Goal: Navigation & Orientation: Understand site structure

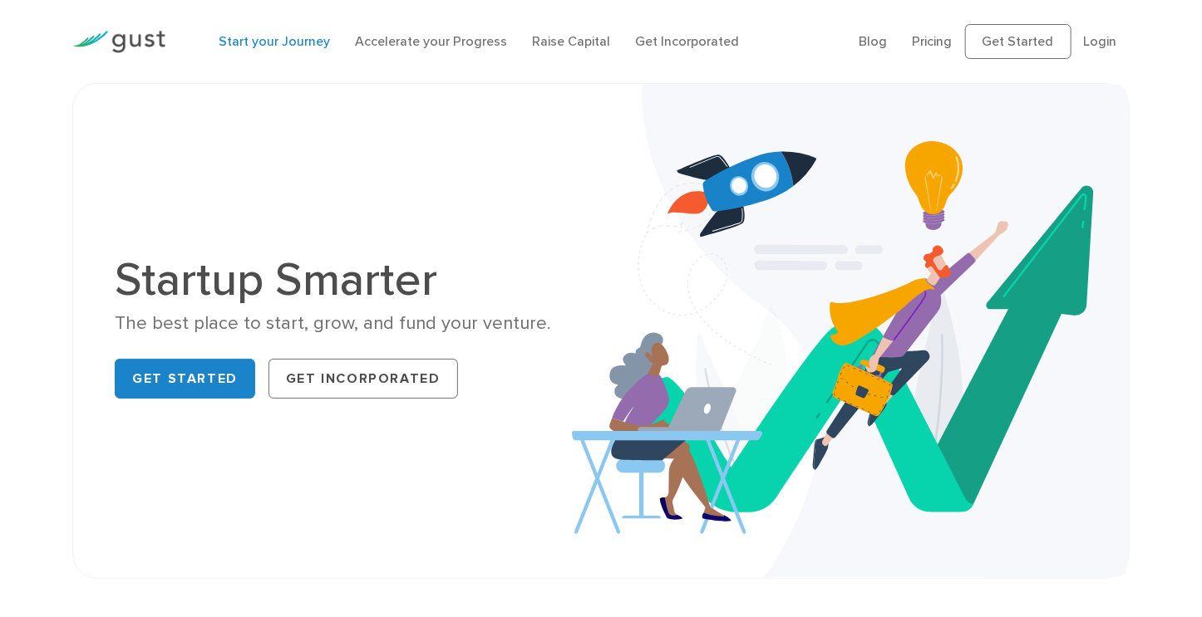
click at [248, 34] on link "Start your Journey" at bounding box center [274, 41] width 111 height 16
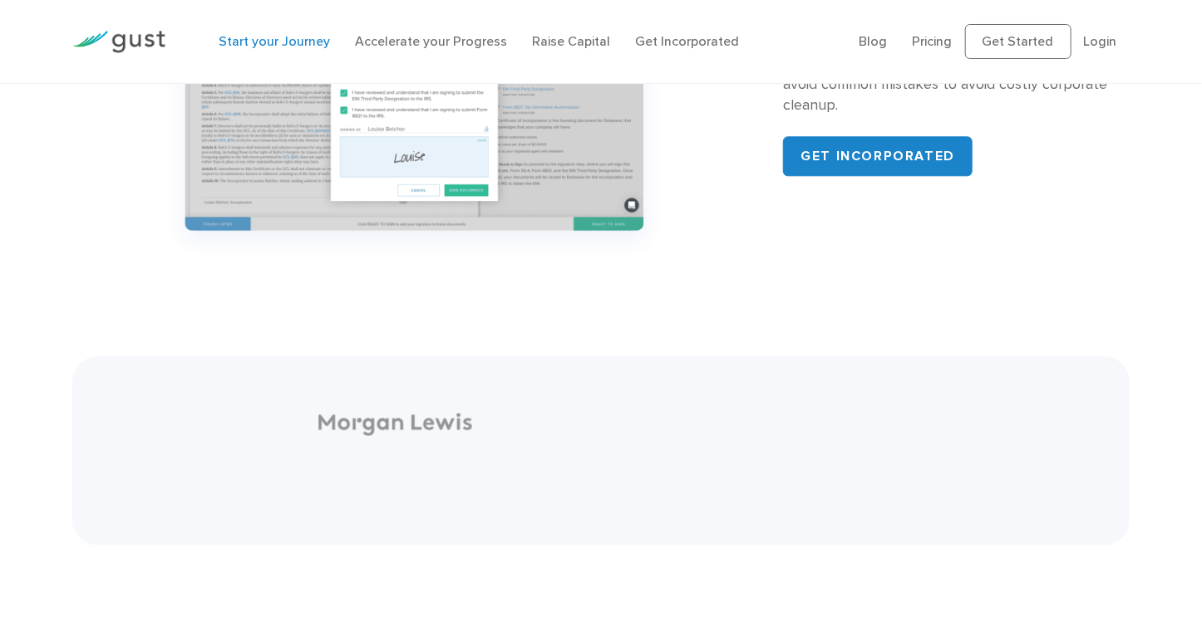
scroll to position [1973, 0]
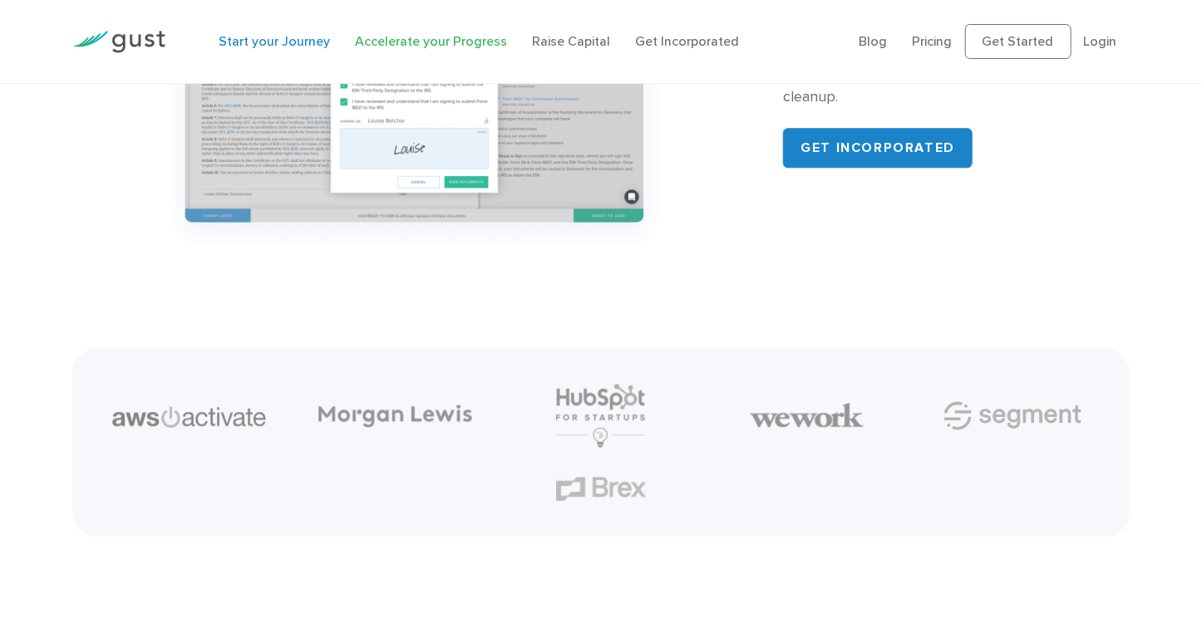
click at [399, 42] on link "Accelerate your Progress" at bounding box center [431, 41] width 152 height 16
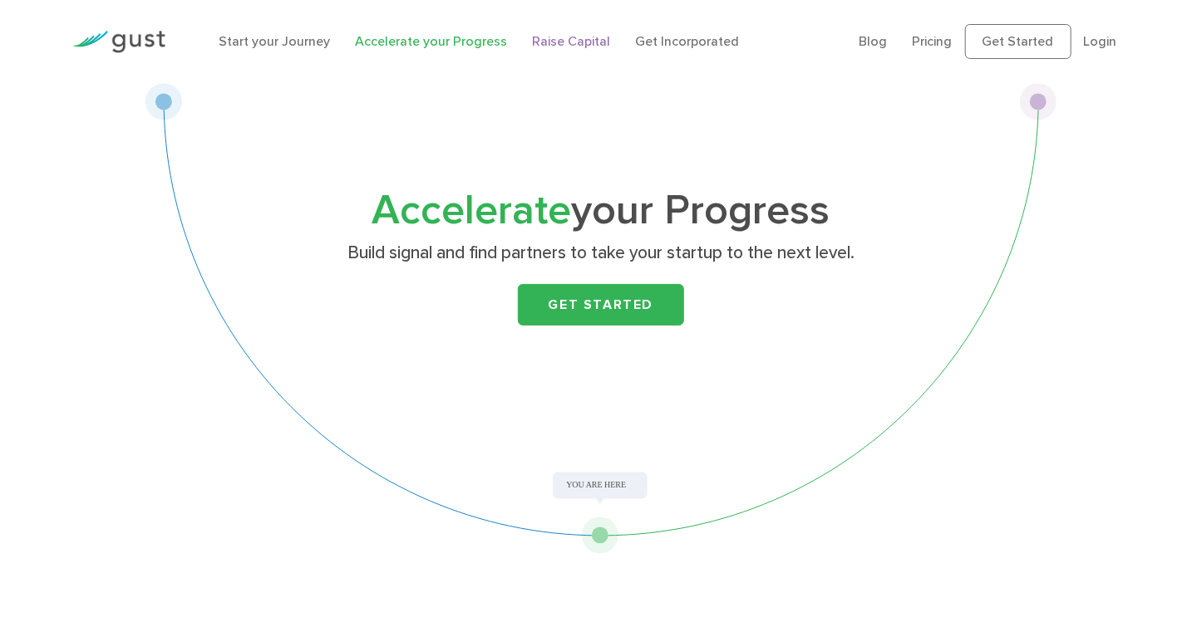
click at [551, 39] on link "Raise Capital" at bounding box center [571, 41] width 78 height 16
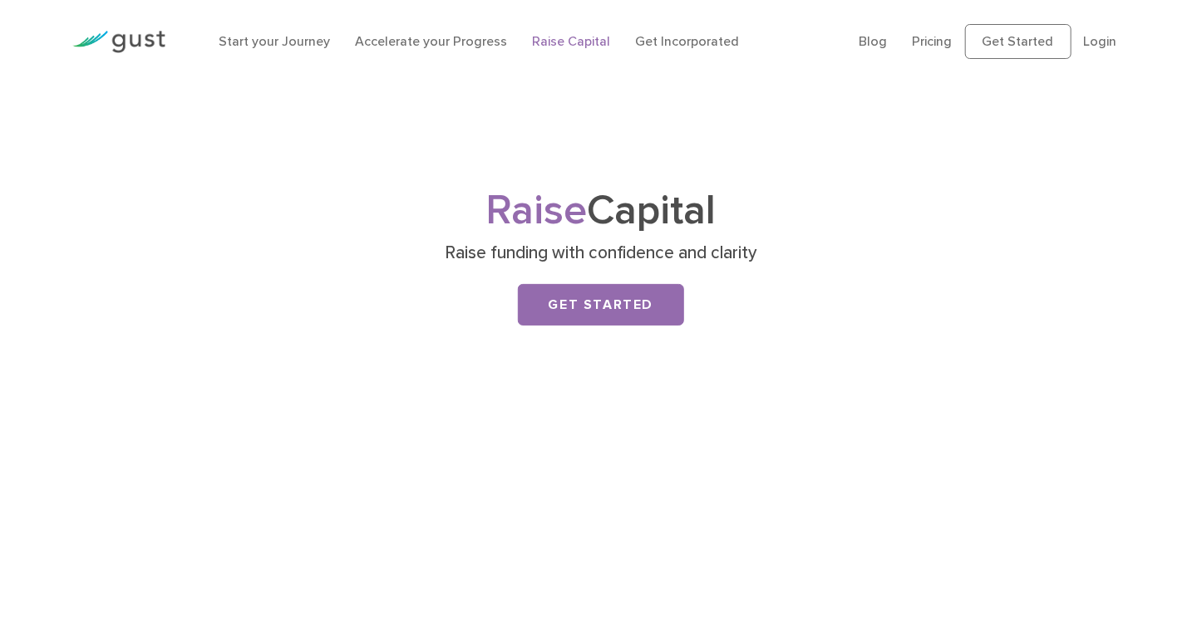
click at [681, 39] on link "Get Incorporated" at bounding box center [687, 41] width 104 height 16
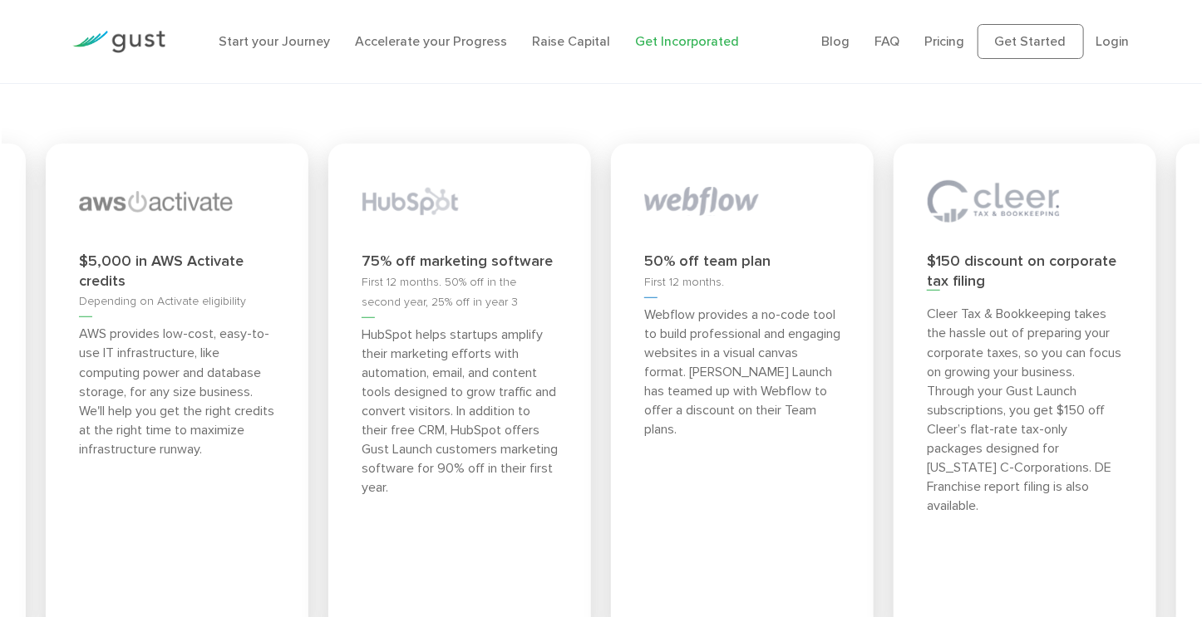
scroll to position [6418, 0]
